Goal: Answer question/provide support

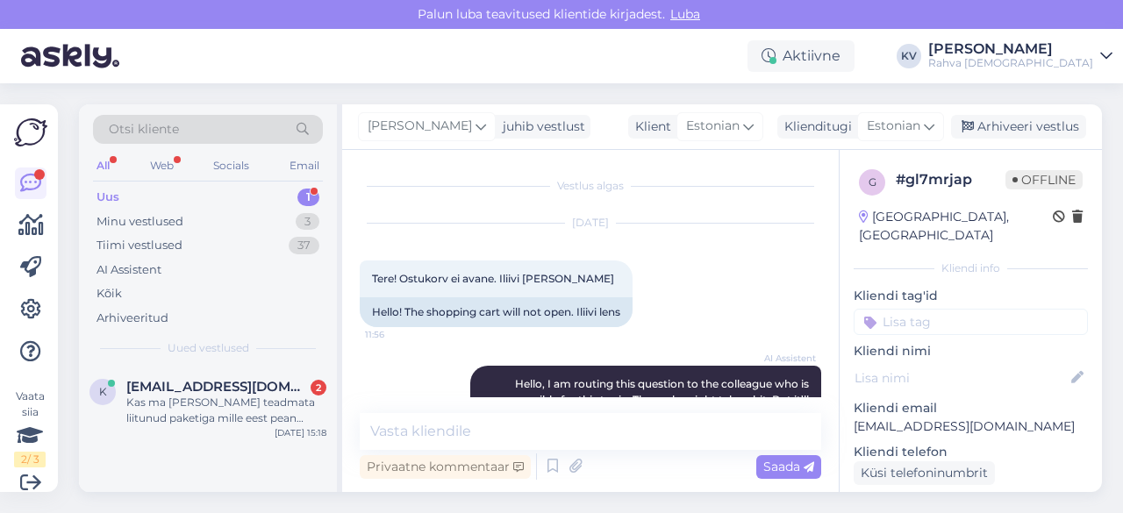
scroll to position [361, 0]
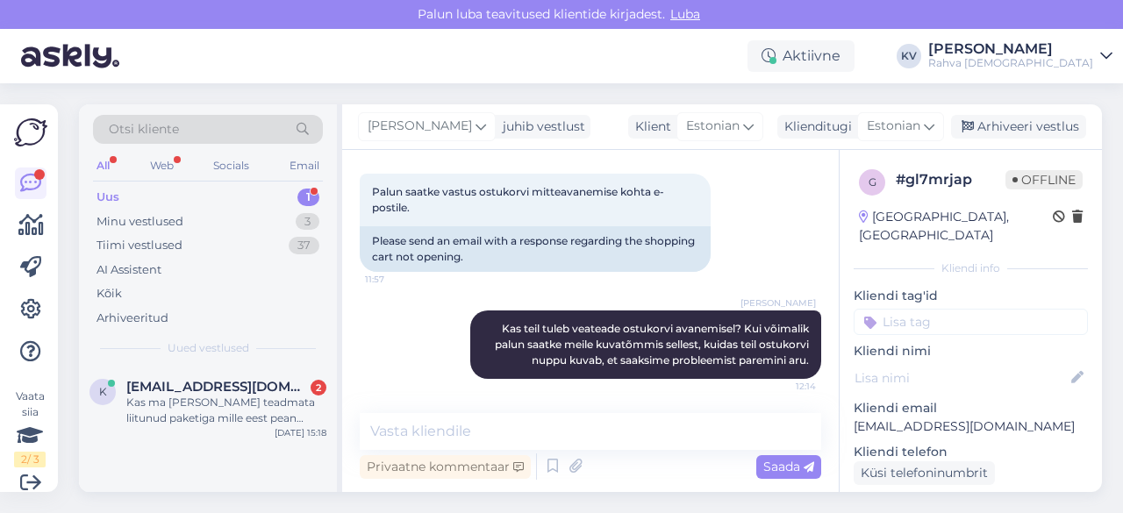
click at [149, 177] on div "All Web Socials Email" at bounding box center [208, 167] width 230 height 27
click at [222, 398] on div "Kas ma [PERSON_NAME] teadmata liitunud paketiga mille eest pean maksma" at bounding box center [226, 411] width 200 height 32
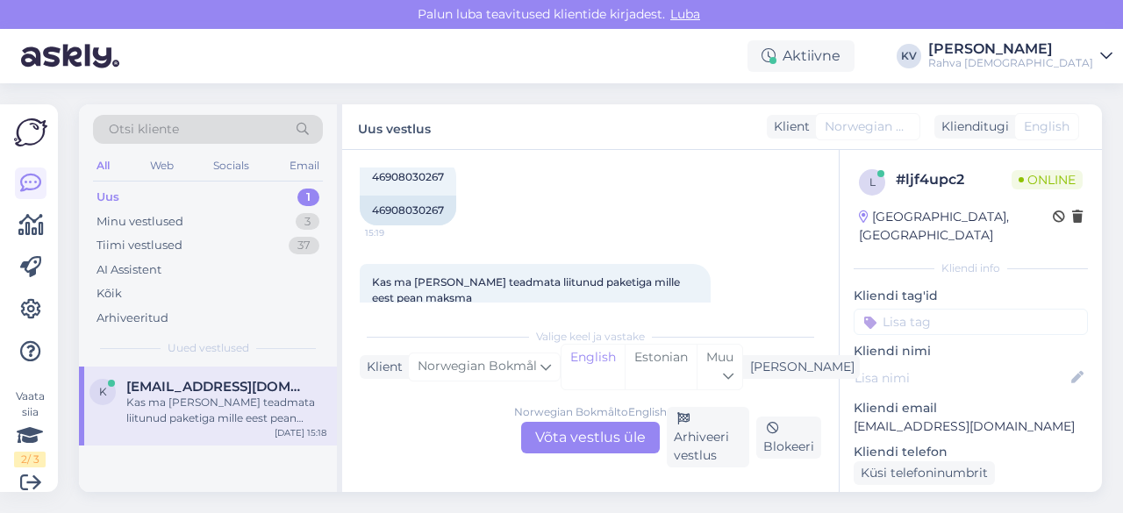
scroll to position [502, 0]
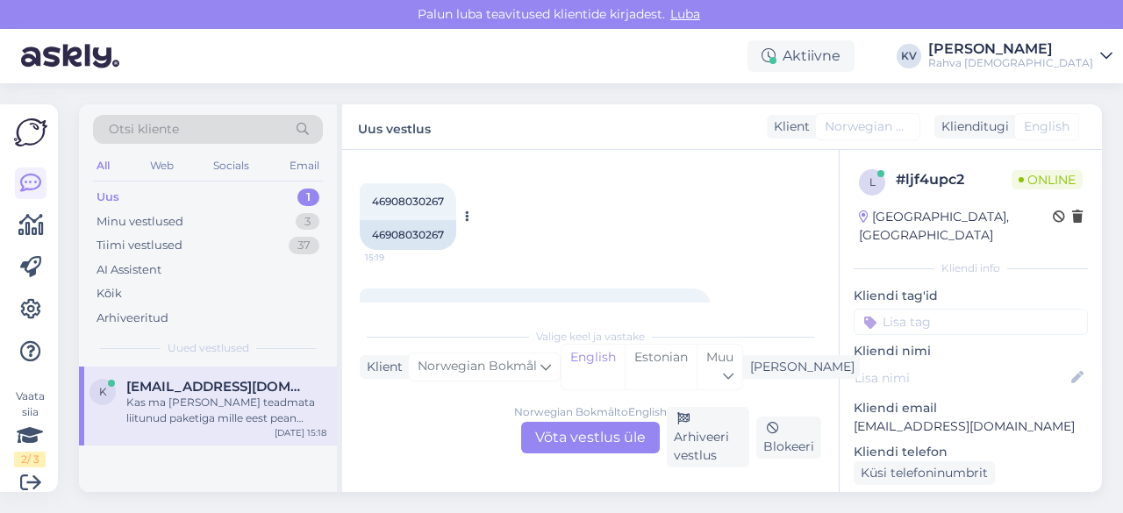
click at [398, 195] on span "46908030267" at bounding box center [408, 201] width 72 height 13
copy div "46908030267 15:19"
click at [940, 418] on p "[EMAIL_ADDRESS][DOMAIN_NAME]" at bounding box center [971, 427] width 234 height 18
click at [938, 418] on p "[EMAIL_ADDRESS][DOMAIN_NAME]" at bounding box center [971, 427] width 234 height 18
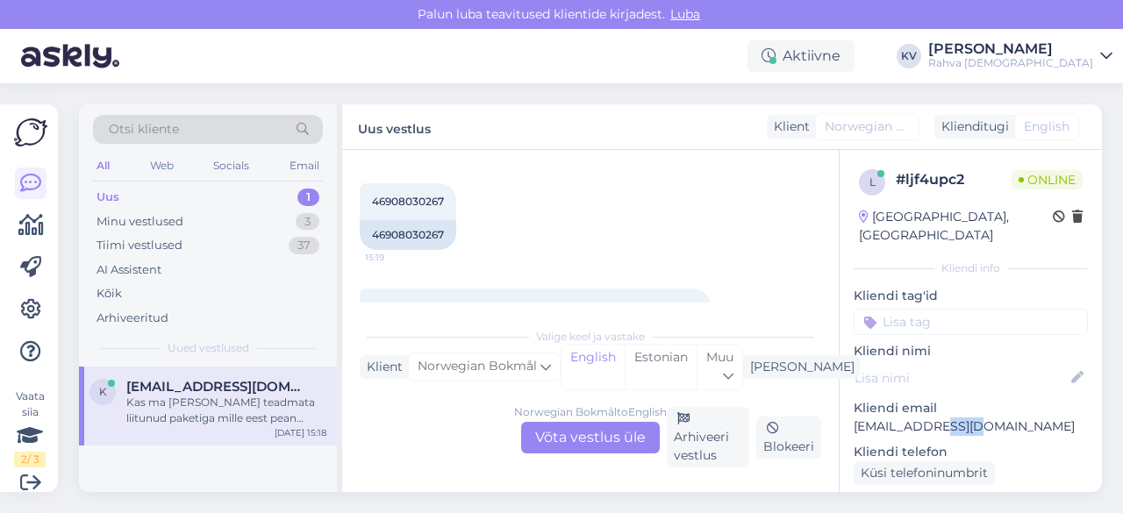
click at [938, 418] on p "[EMAIL_ADDRESS][DOMAIN_NAME]" at bounding box center [971, 427] width 234 height 18
copy p "[EMAIL_ADDRESS][DOMAIN_NAME]"
click at [596, 428] on div "Norwegian Bokmål to English Võta vestlus üle" at bounding box center [590, 438] width 139 height 32
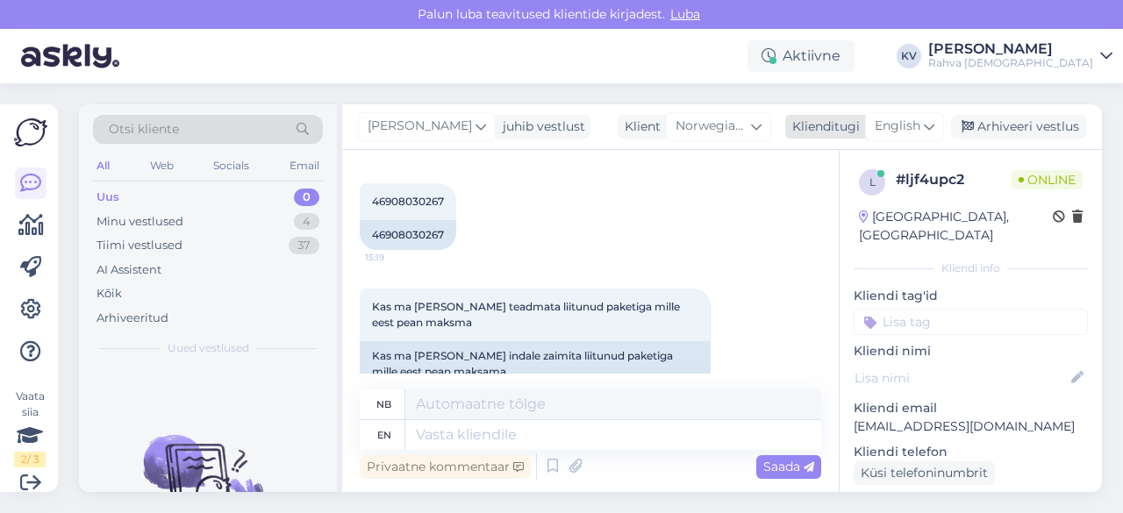
click at [913, 124] on span "English" at bounding box center [898, 126] width 46 height 19
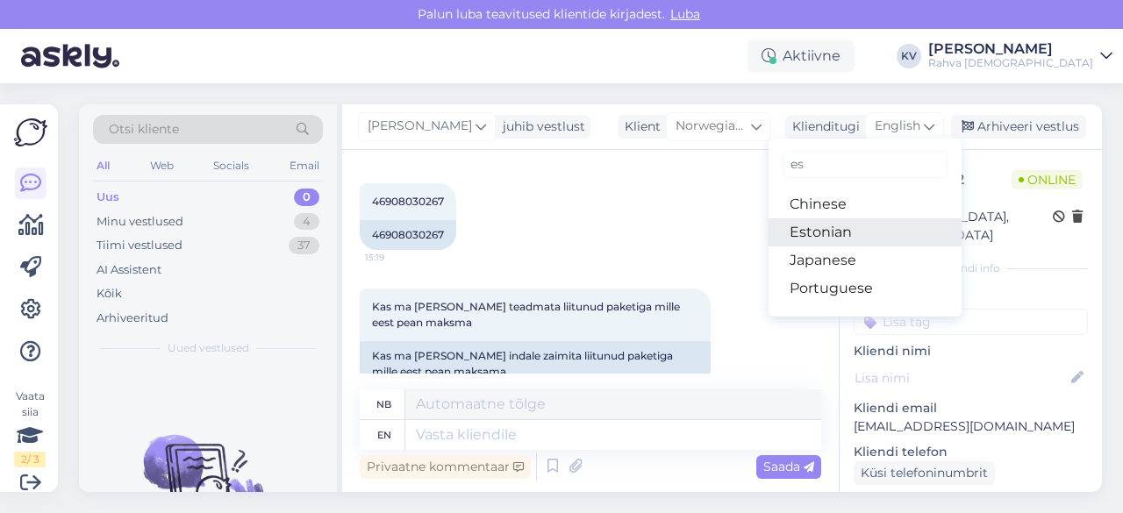
type input "es"
click at [835, 222] on link "Estonian" at bounding box center [865, 233] width 193 height 28
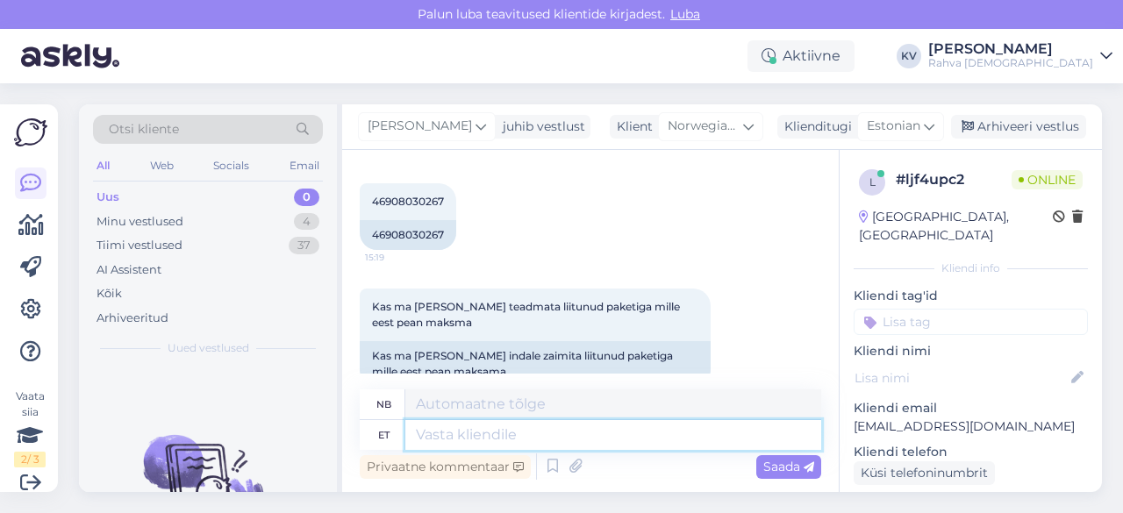
click at [525, 434] on textarea at bounding box center [613, 435] width 416 height 30
type textarea "Olete tä"
type textarea "Du er"
type textarea "Olete [PERSON_NAME]"
type textarea "Du er i dag"
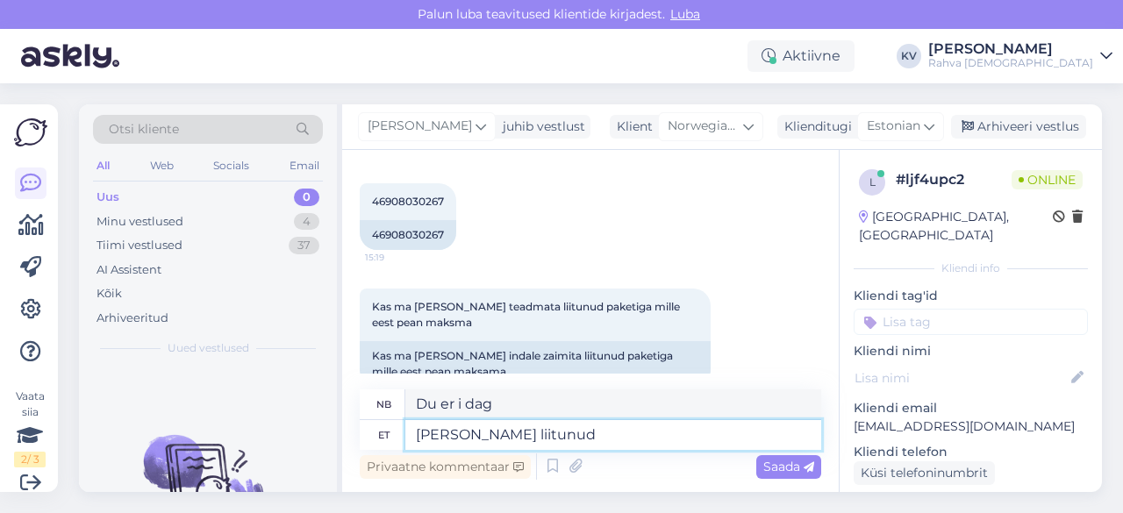
type textarea "[PERSON_NAME] liitunud"
type textarea "Du har blitt med i dag."
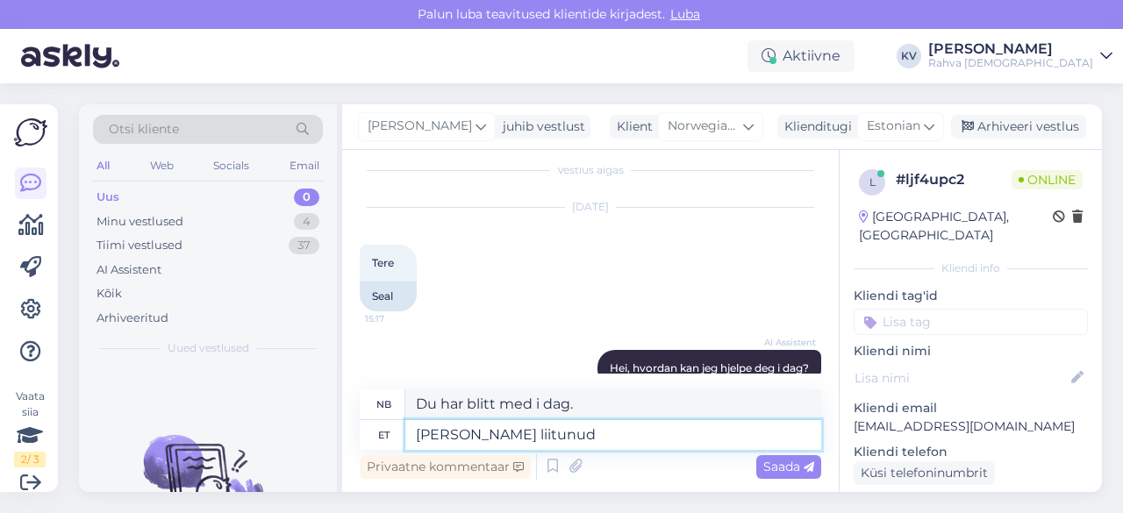
scroll to position [0, 0]
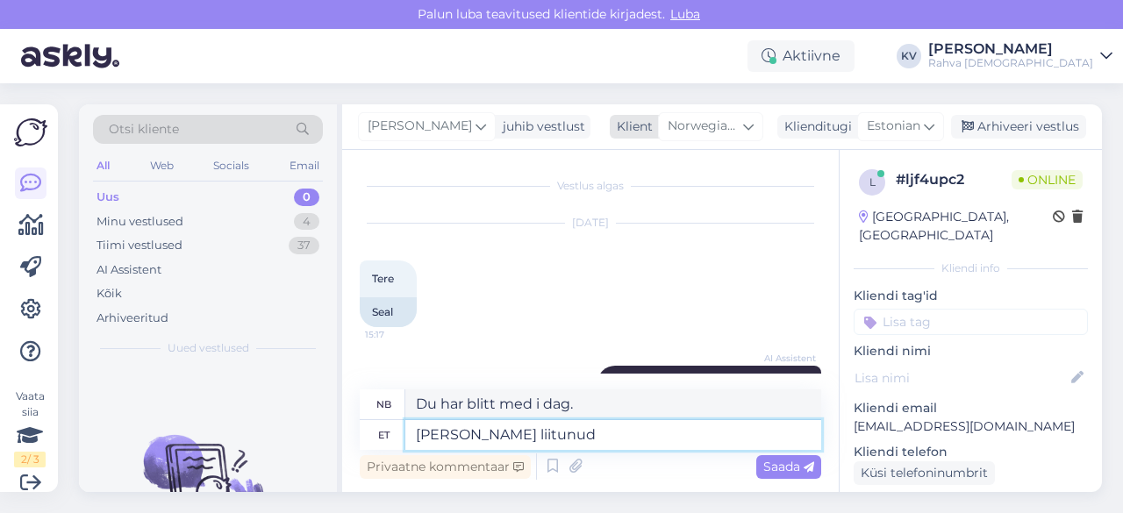
type textarea "[PERSON_NAME] liitunud"
click at [707, 126] on span "Norwegian Bokmål" at bounding box center [704, 126] width 72 height 19
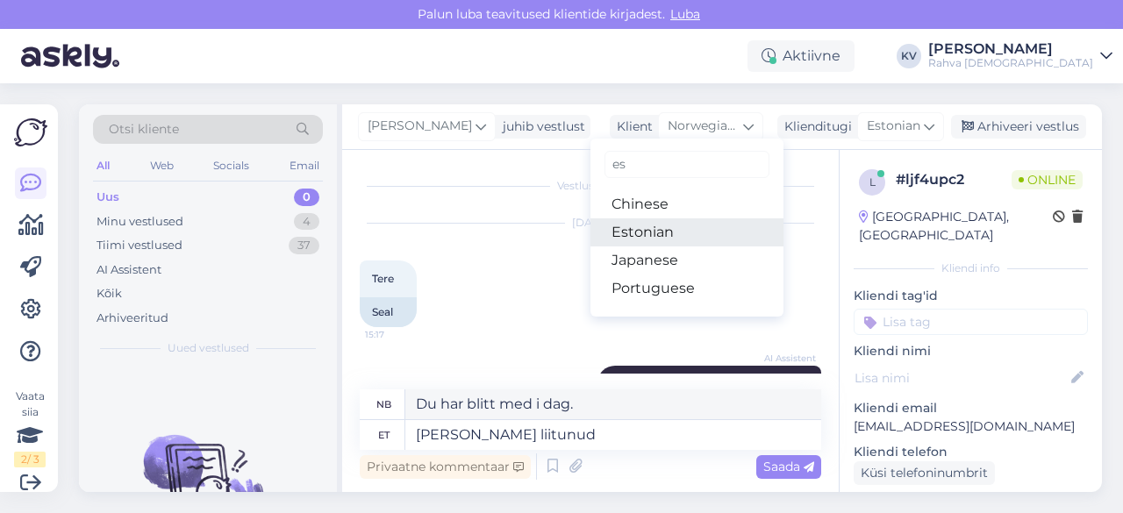
type input "es"
click at [658, 226] on link "Estonian" at bounding box center [687, 233] width 193 height 28
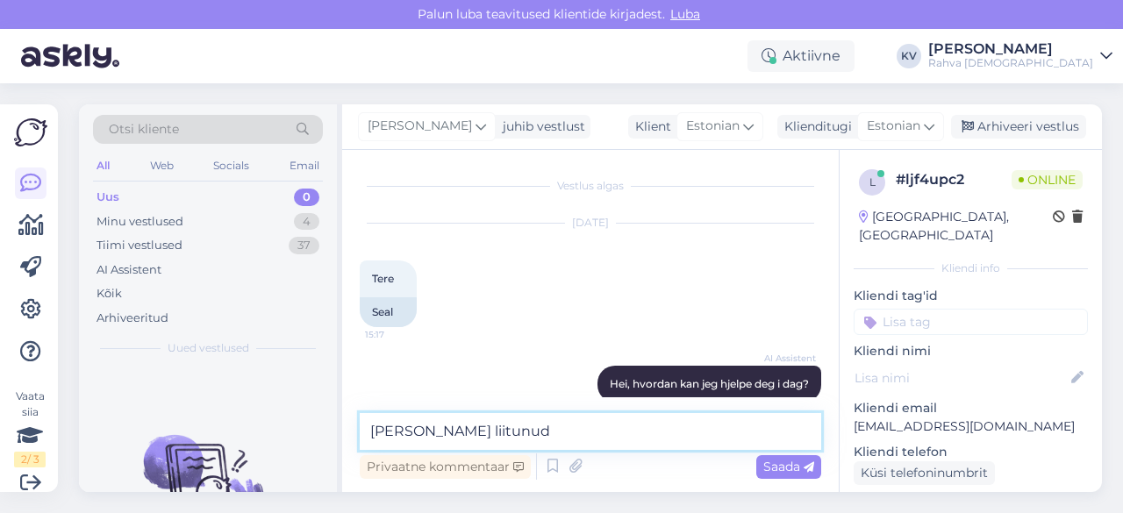
click at [528, 434] on textarea "[PERSON_NAME] liitunud" at bounding box center [591, 431] width 462 height 37
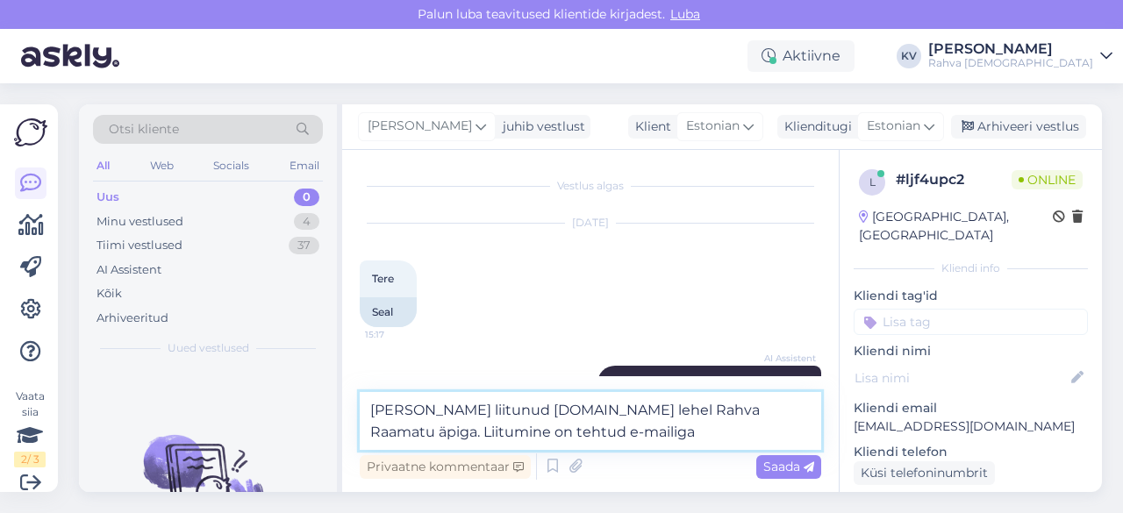
paste textarea "[EMAIL_ADDRESS][DOMAIN_NAME]"
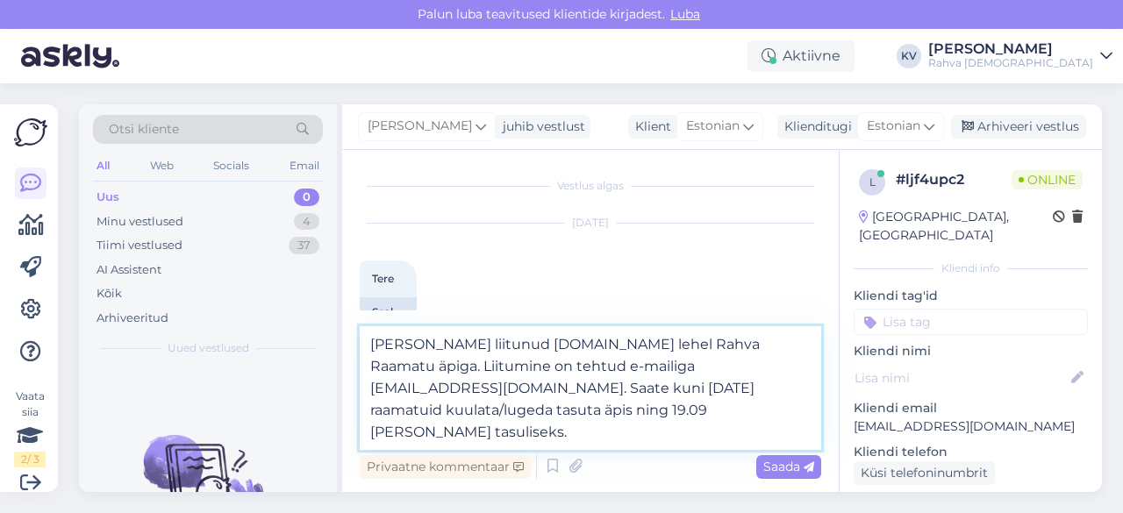
type textarea "[PERSON_NAME] liitunud [DOMAIN_NAME] lehel Rahva Raamatu äpiga. Liitumine on te…"
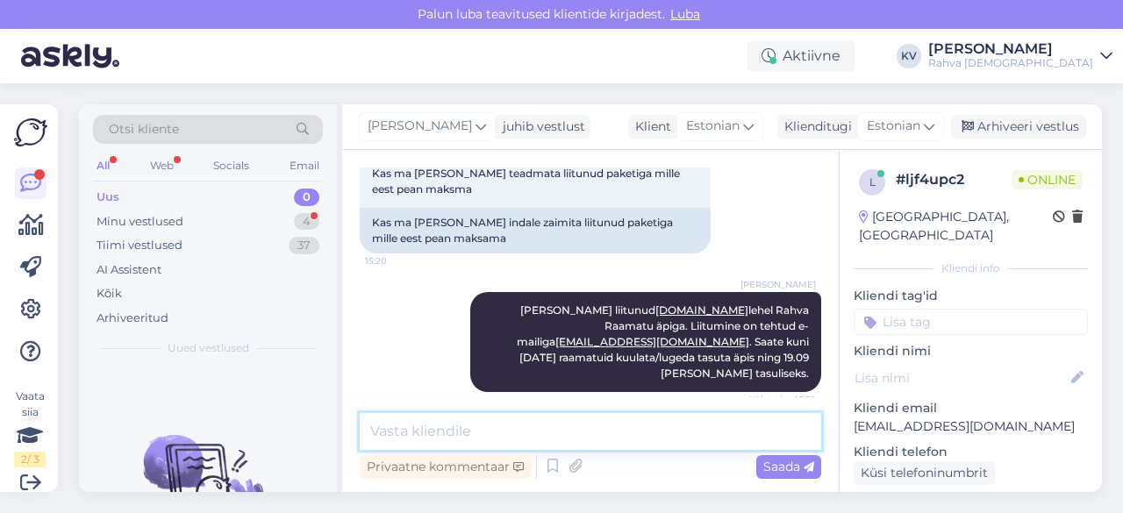
scroll to position [708, 0]
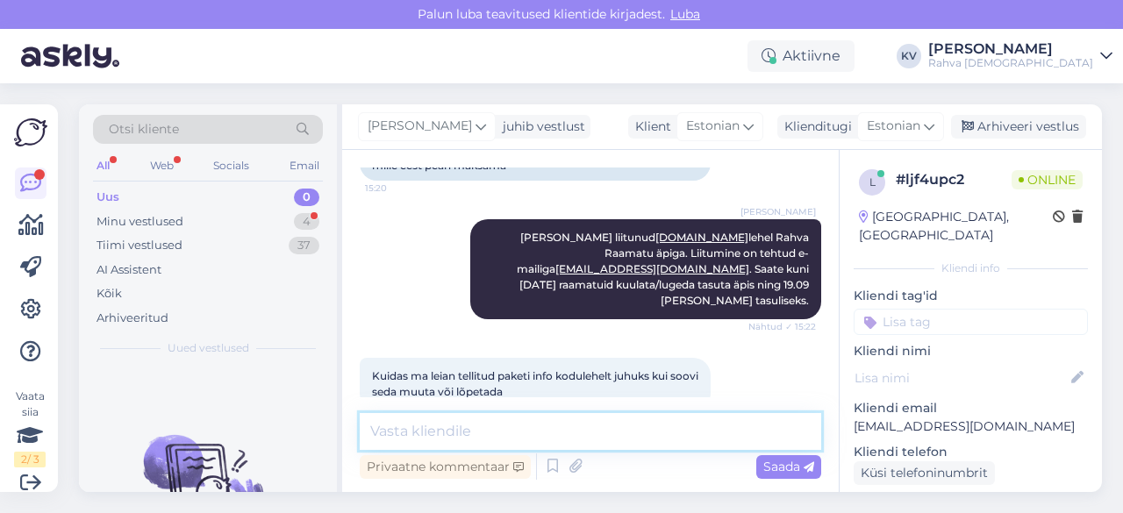
click at [519, 429] on textarea at bounding box center [591, 431] width 462 height 37
click at [532, 426] on textarea at bounding box center [591, 431] width 462 height 37
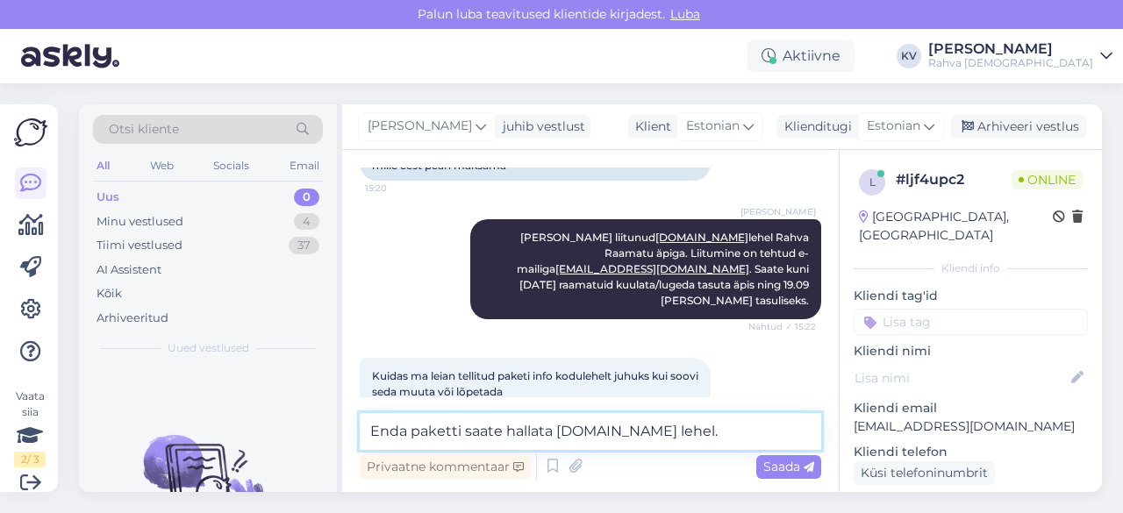
type textarea "Enda paketti saate hallata [DOMAIN_NAME] lehel."
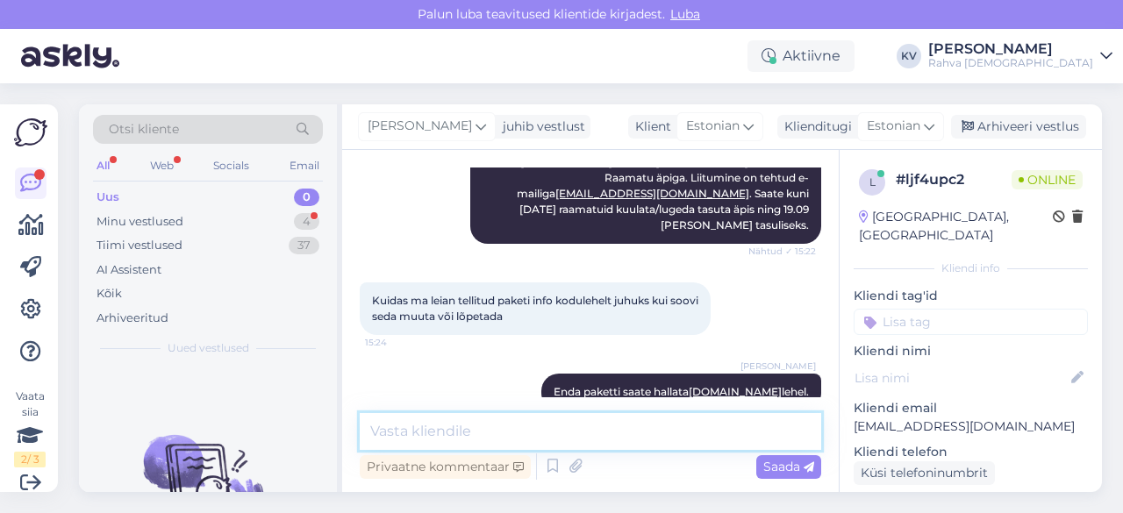
scroll to position [859, 0]
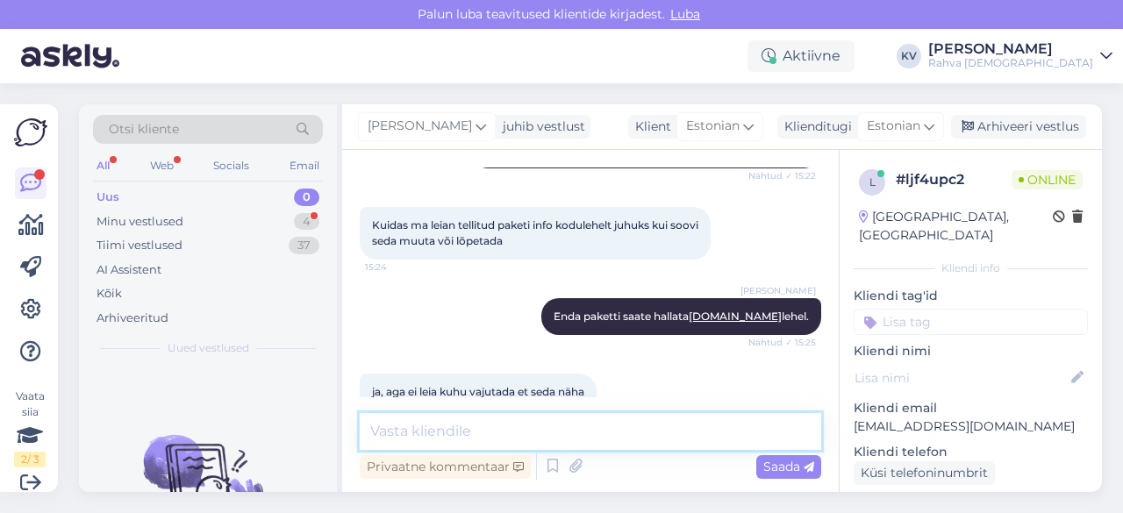
click at [498, 418] on textarea at bounding box center [591, 431] width 462 height 37
click at [502, 427] on textarea at bounding box center [591, 431] width 462 height 37
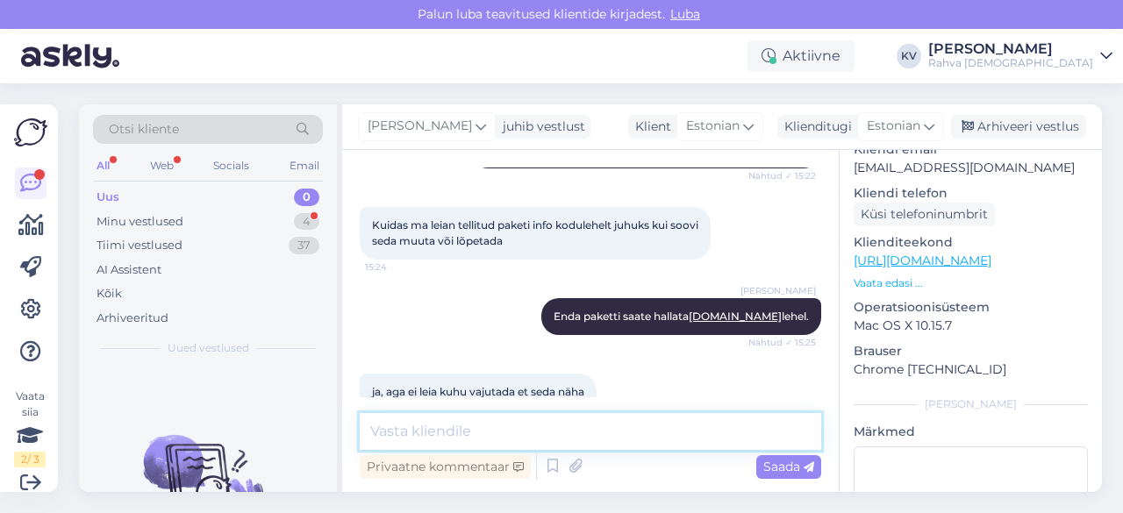
scroll to position [263, 0]
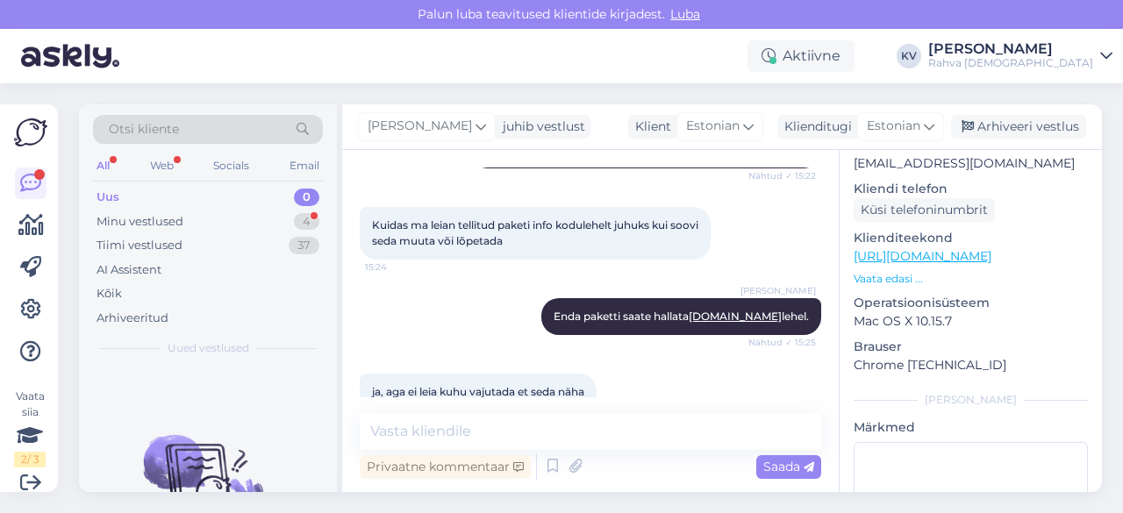
click at [976, 248] on link "[URL][DOMAIN_NAME]" at bounding box center [923, 256] width 138 height 16
click at [895, 269] on div "l # ljf4upc2 Online [GEOGRAPHIC_DATA], [GEOGRAPHIC_DATA] Kliendi info Kliendi t…" at bounding box center [971, 257] width 262 height 740
click at [893, 271] on p "Vaata edasi ..." at bounding box center [971, 279] width 234 height 16
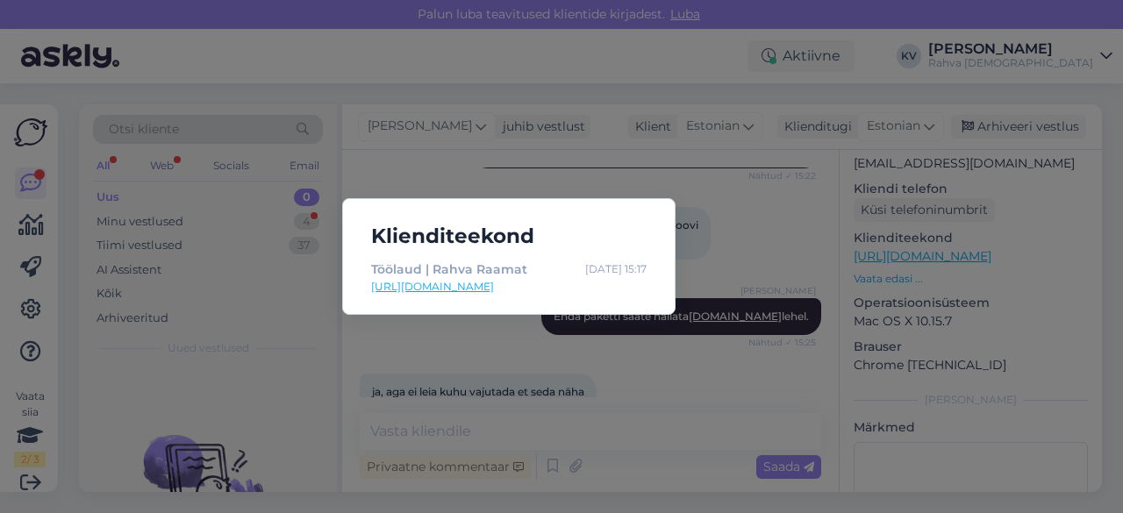
click at [579, 421] on div "Klienditeekond Töölaud | Rahva Raamat [DATE] 15:17 [URL][DOMAIN_NAME]" at bounding box center [561, 256] width 1123 height 513
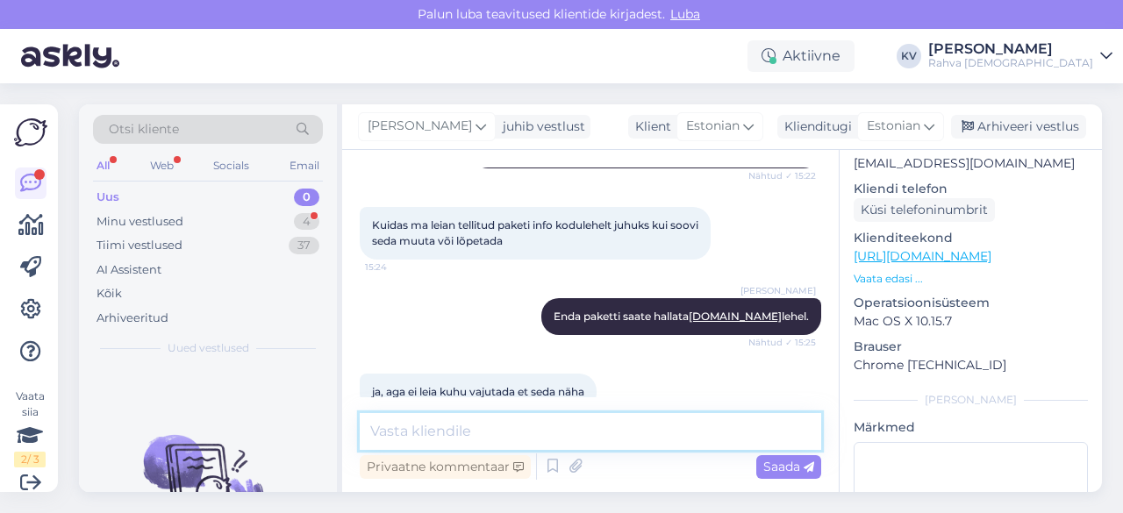
click at [534, 433] on textarea at bounding box center [591, 431] width 462 height 37
type textarea "T"
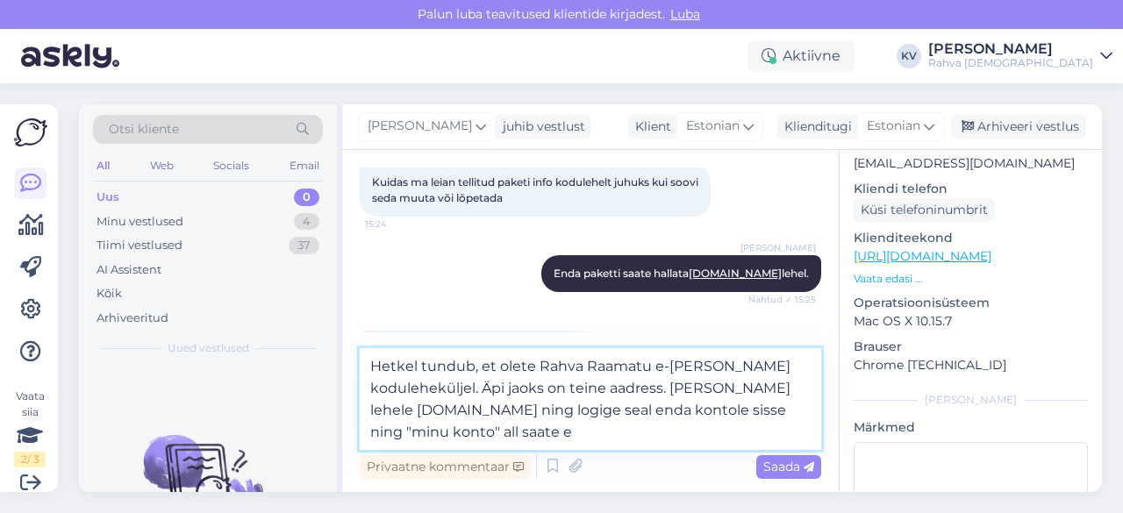
scroll to position [1000, 0]
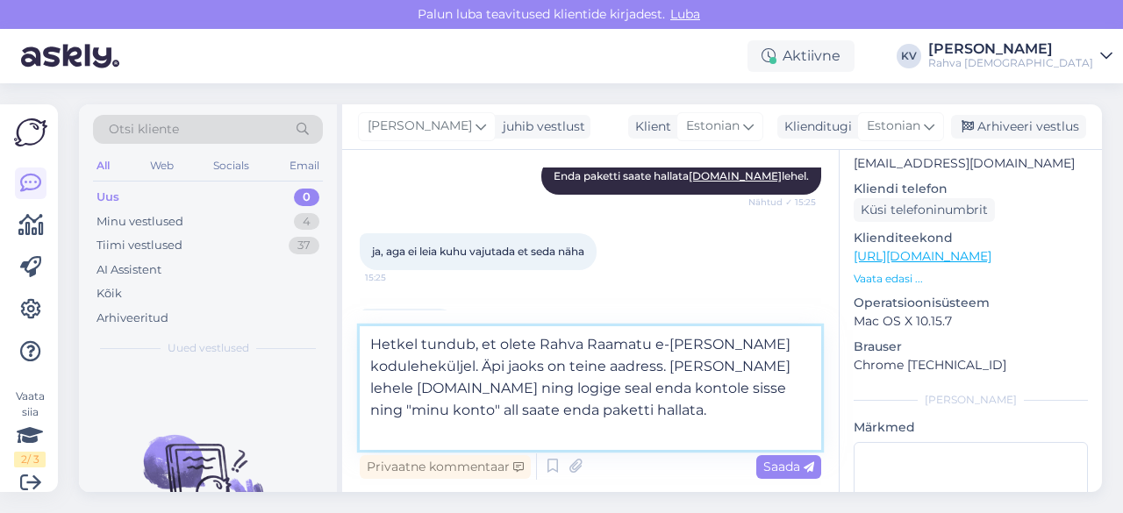
type textarea "Hetkel tundub, et olete Rahva Raamatu e-[PERSON_NAME] koduleheküljel. Äpi jaoks…"
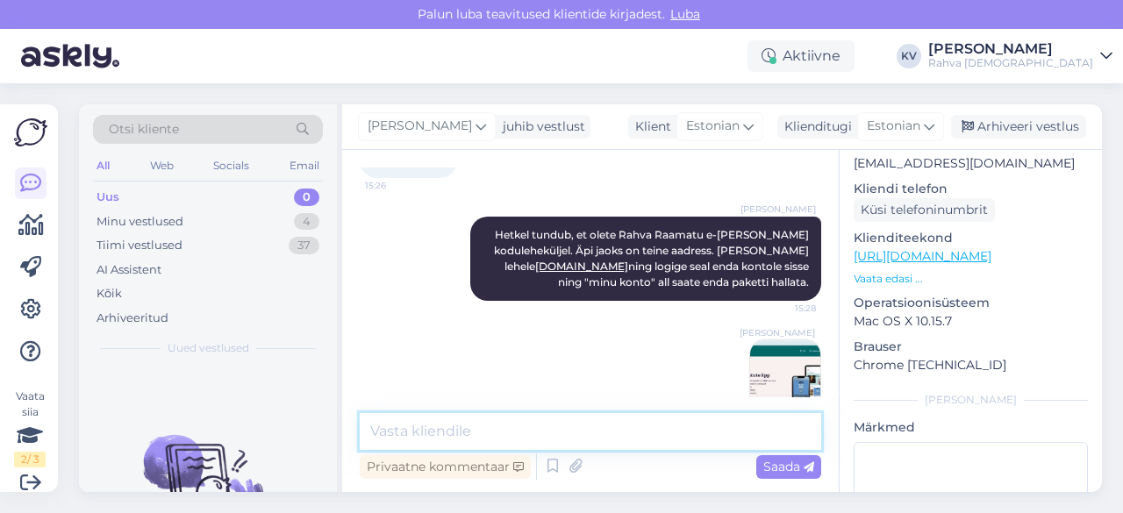
scroll to position [0, 0]
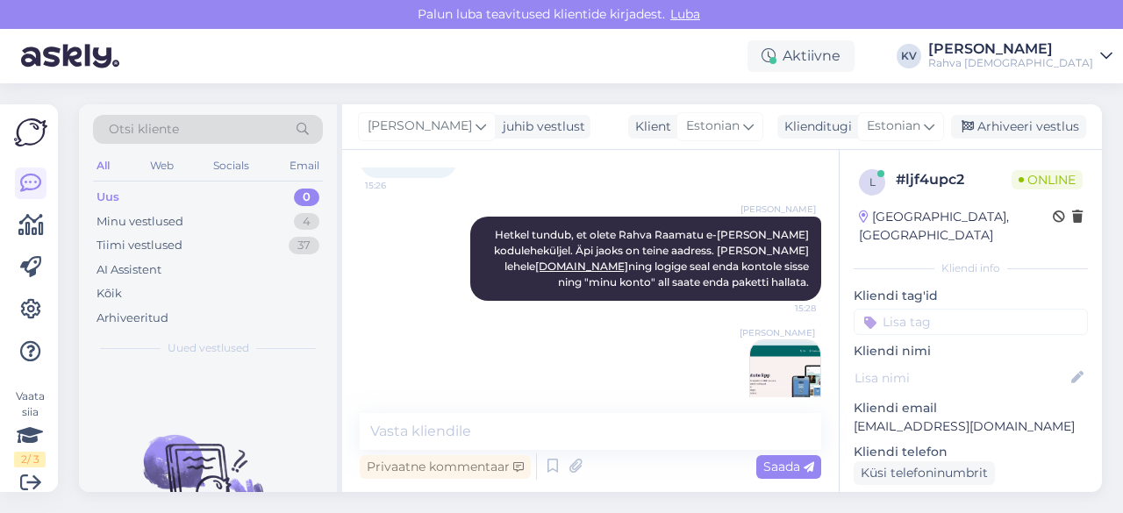
click at [926, 309] on input at bounding box center [971, 322] width 234 height 26
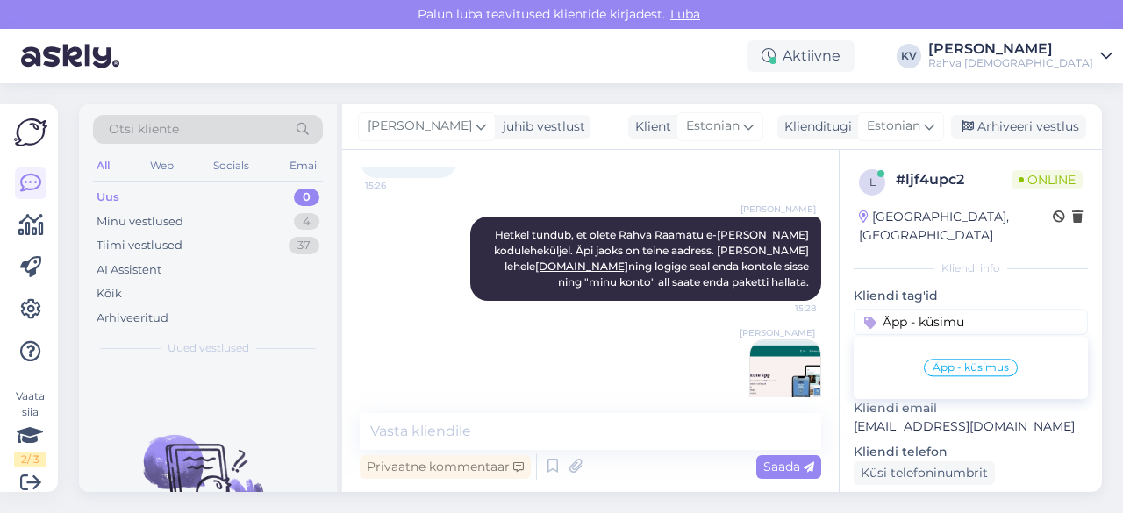
type input "Äpp - küsimus"
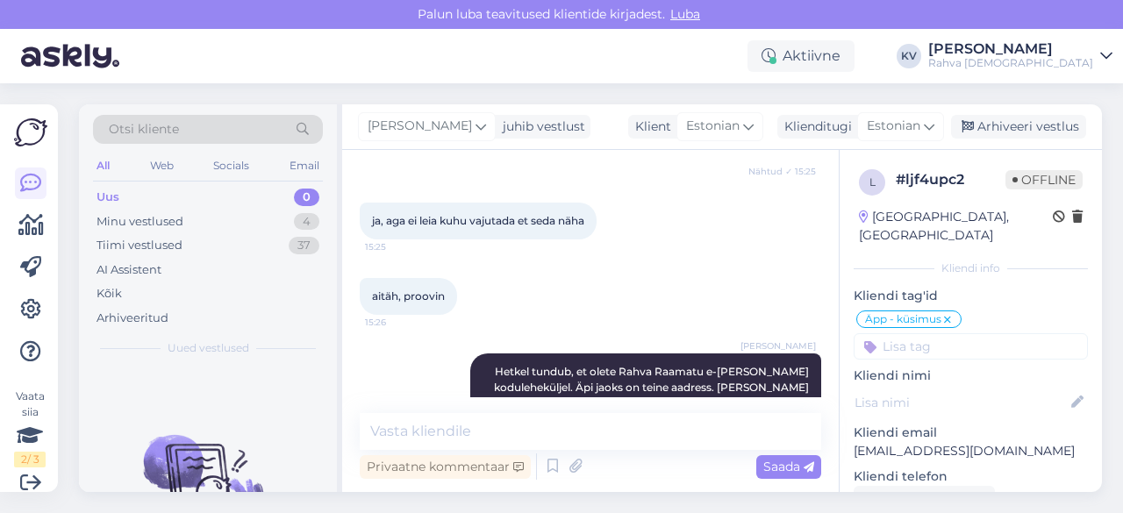
scroll to position [1167, 0]
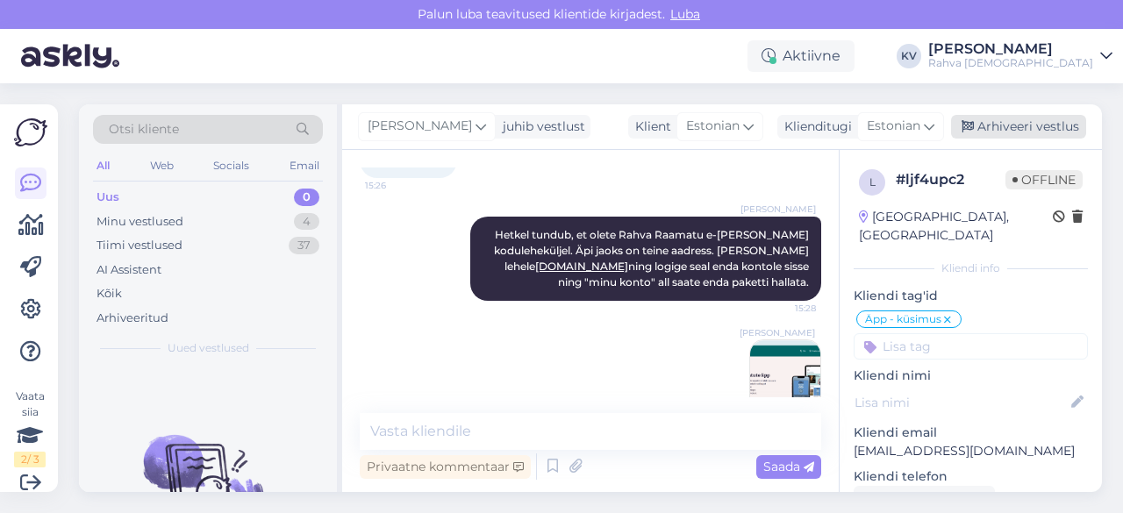
click at [1023, 132] on div "Arhiveeri vestlus" at bounding box center [1018, 127] width 135 height 24
